Goal: Transaction & Acquisition: Purchase product/service

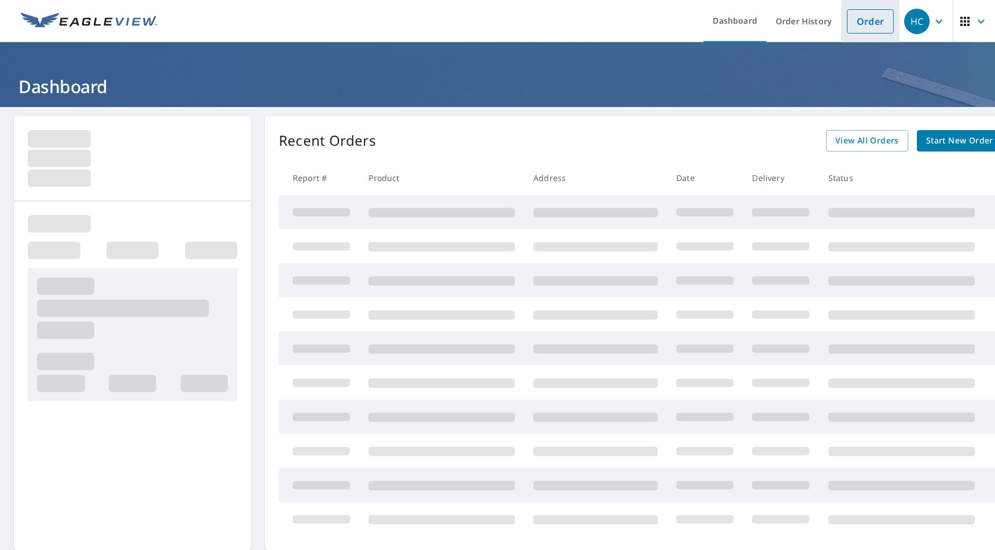
click at [851, 24] on link "Order" at bounding box center [870, 21] width 47 height 24
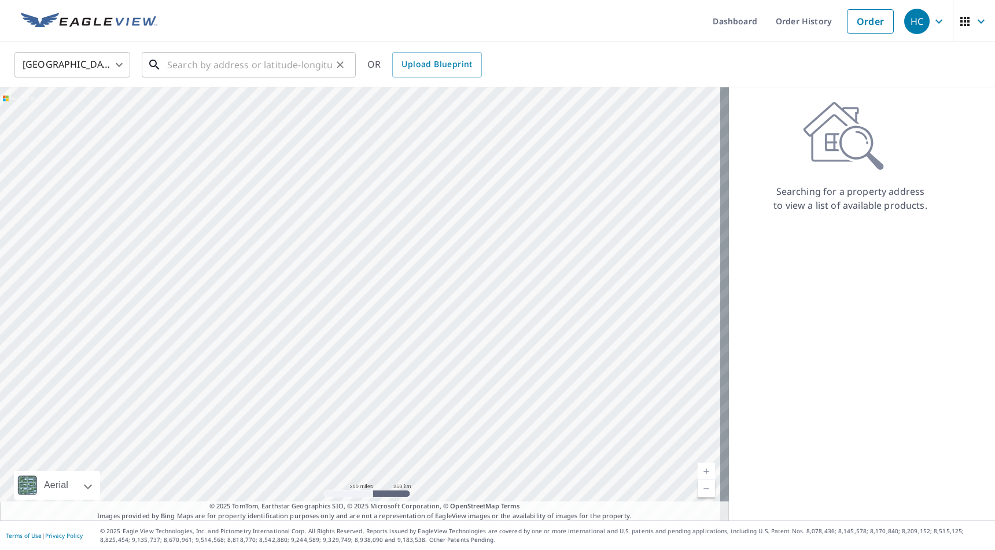
click at [274, 68] on input "text" at bounding box center [249, 65] width 165 height 32
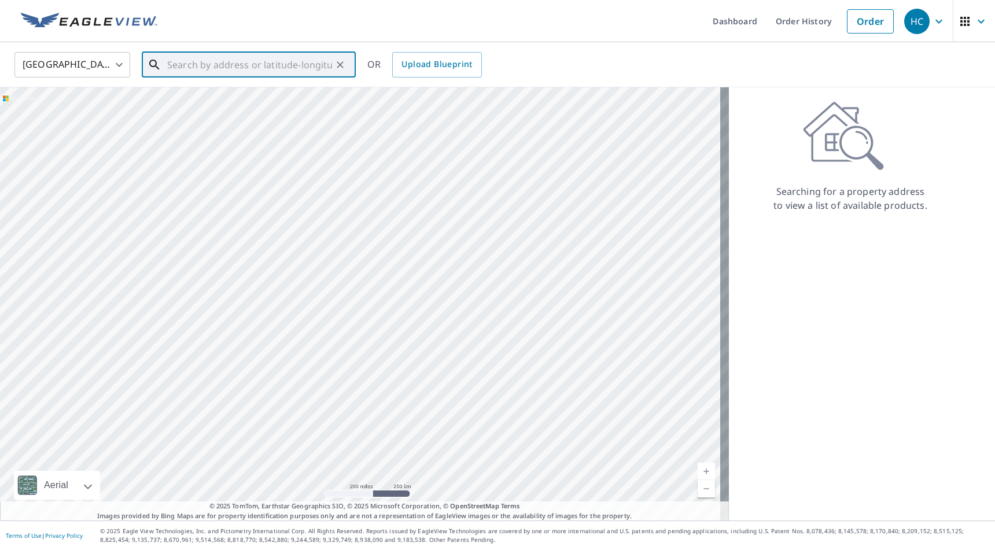
paste input "[STREET_ADDRESS] • [GEOGRAPHIC_DATA], VA 22066"
click at [261, 107] on p "[GEOGRAPHIC_DATA]" at bounding box center [256, 111] width 182 height 12
type input "[STREET_ADDRESS]"
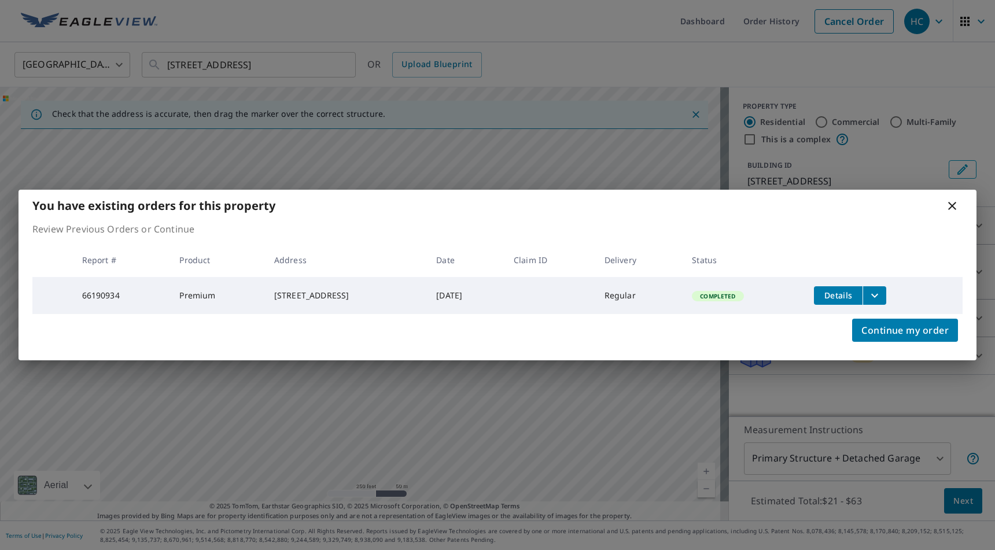
click at [951, 205] on icon at bounding box center [952, 206] width 14 height 14
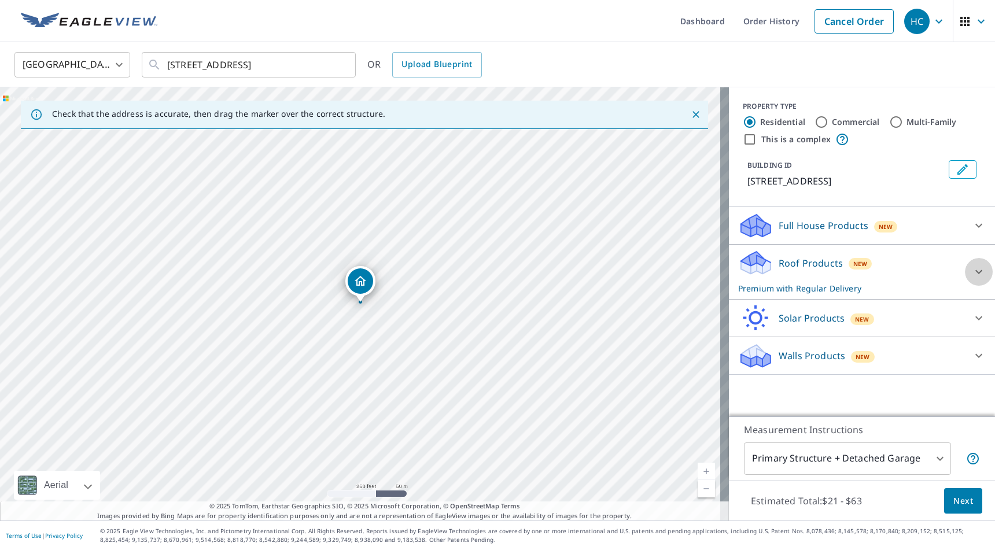
click at [965, 281] on div at bounding box center [979, 272] width 28 height 28
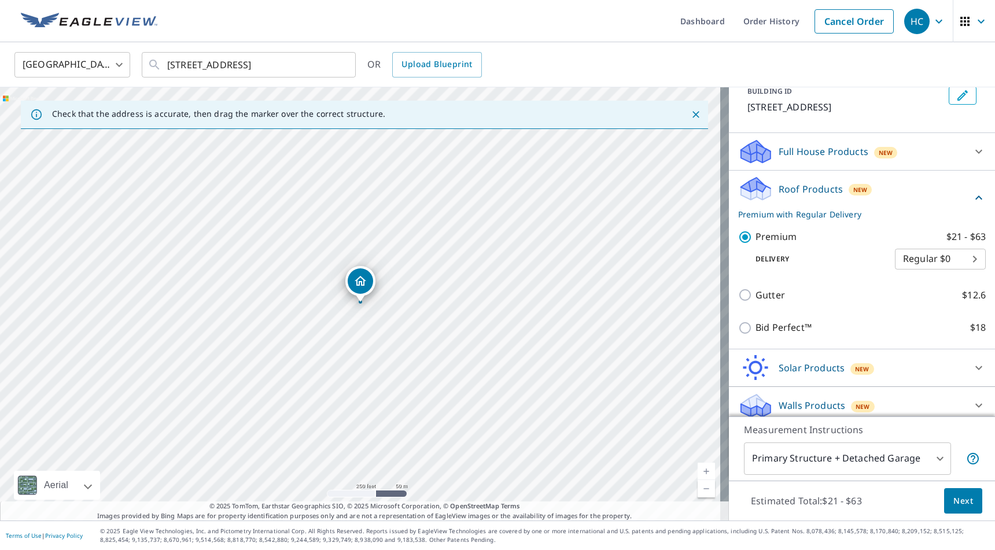
scroll to position [97, 0]
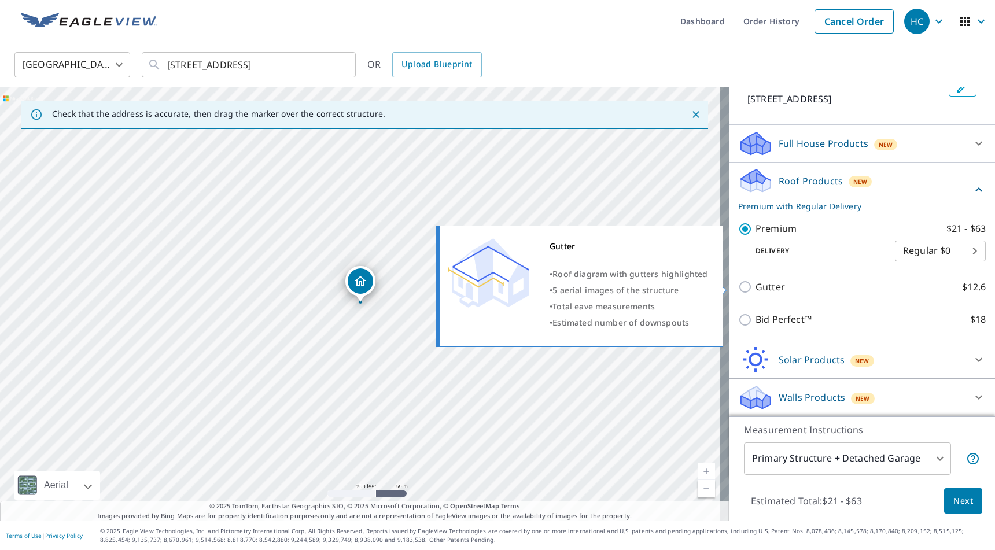
click at [727, 294] on div "Gutter • Roof diagram with gutters highlighted • 5 aerial images of the structu…" at bounding box center [585, 286] width 294 height 128
click at [743, 290] on input "Gutter $12.6" at bounding box center [746, 287] width 17 height 14
checkbox input "true"
checkbox input "false"
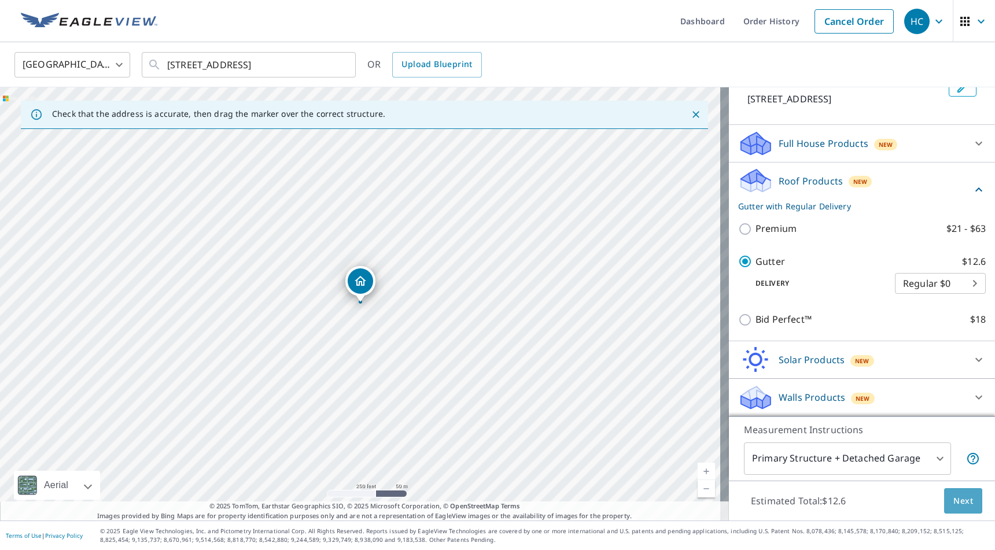
click at [954, 503] on span "Next" at bounding box center [963, 501] width 20 height 14
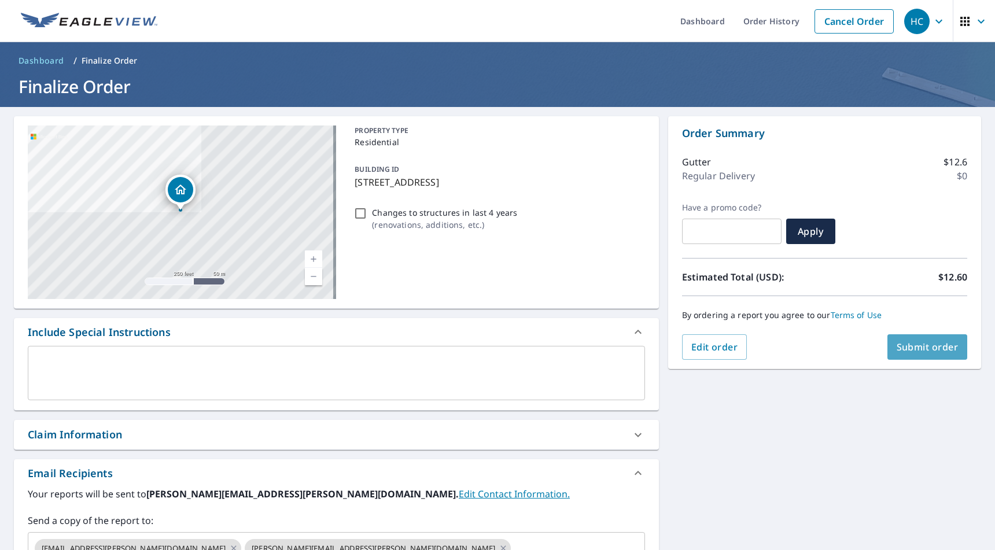
click at [901, 357] on button "Submit order" at bounding box center [927, 346] width 80 height 25
checkbox input "true"
